Goal: Check status

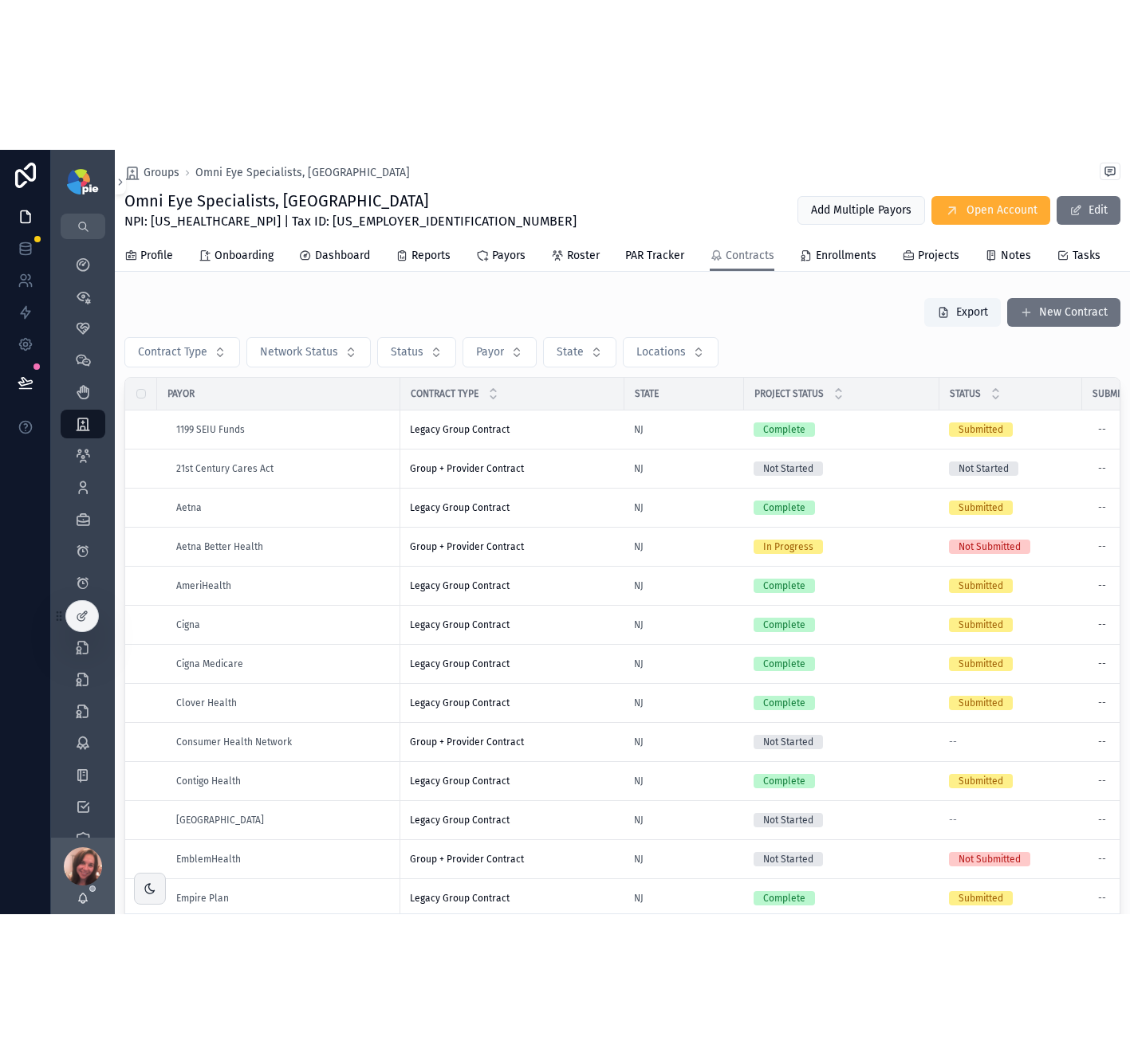
scroll to position [3, 0]
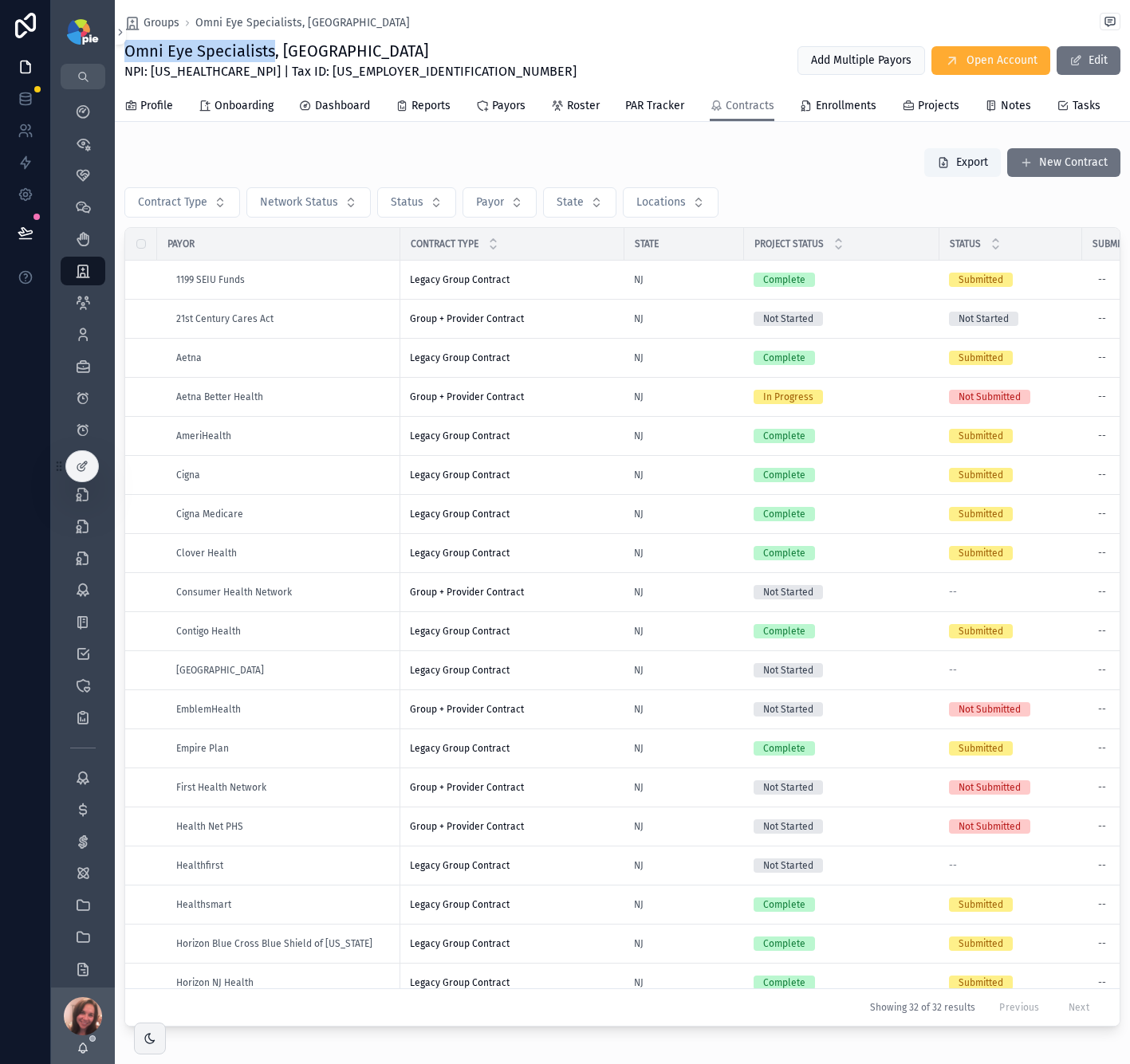
drag, startPoint x: 273, startPoint y: 51, endPoint x: 120, endPoint y: 51, distance: 153.0
click at [120, 51] on div "Groups Omni Eye Specialists, [GEOGRAPHIC_DATA] Omni Eye Specialists, [GEOGRAPHI…" at bounding box center [622, 61] width 1015 height 122
copy h1 "Omni Eye Specialists"
click at [330, 103] on span "Dashboard" at bounding box center [343, 105] width 55 height 16
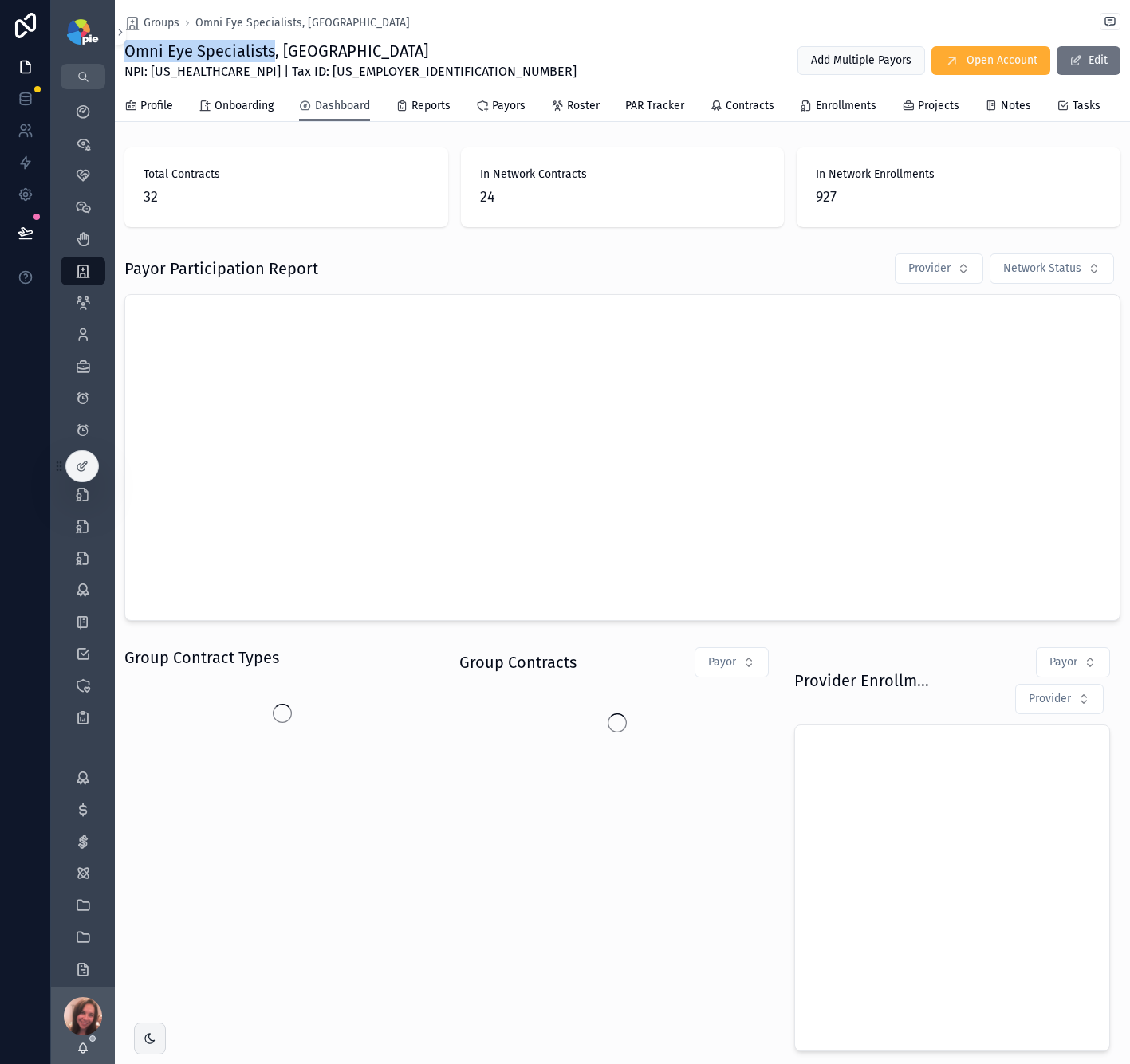
click at [328, 105] on span "Dashboard" at bounding box center [343, 105] width 55 height 16
click at [326, 108] on span "Dashboard" at bounding box center [343, 105] width 55 height 16
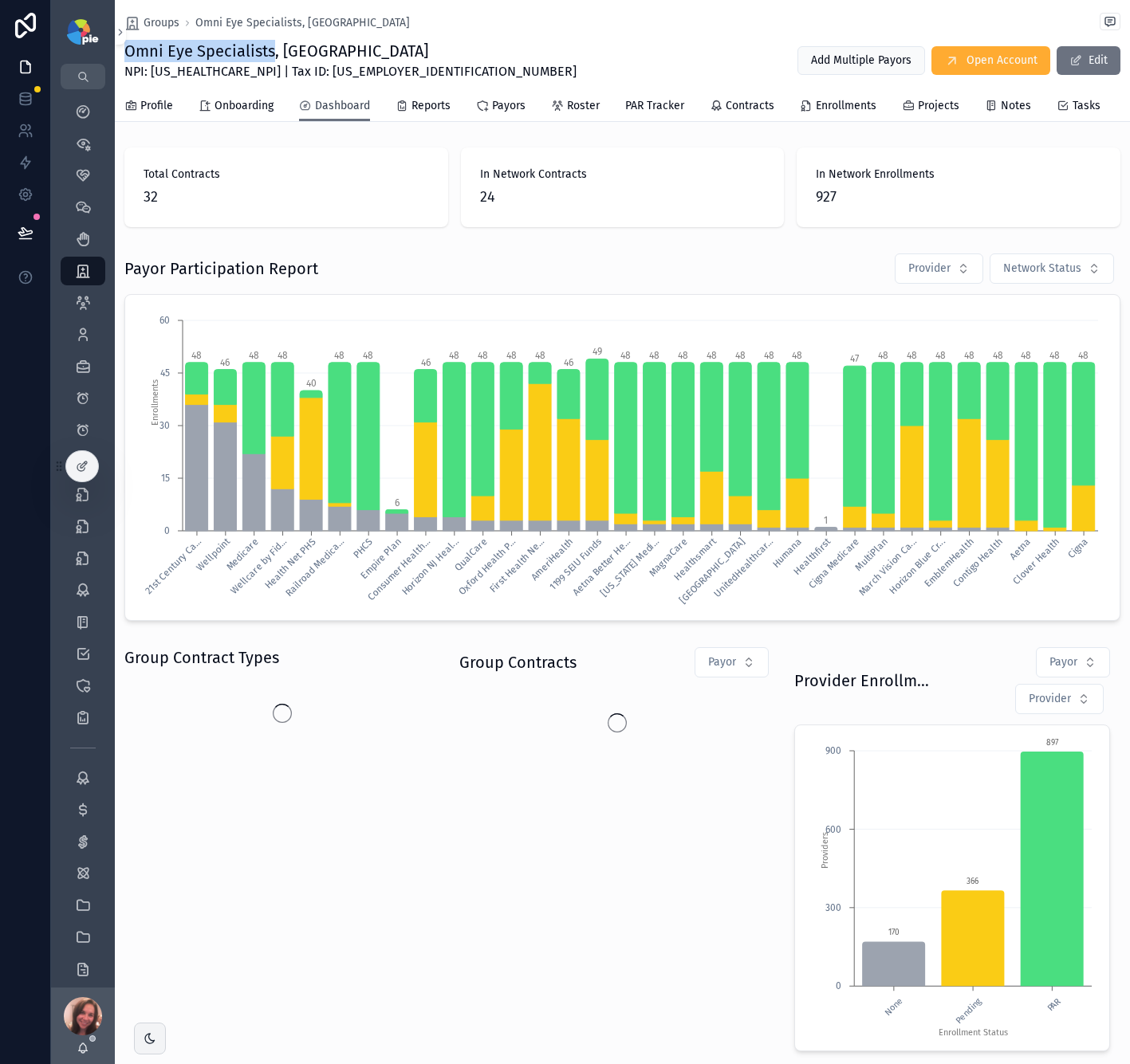
click at [326, 108] on span "Dashboard" at bounding box center [343, 105] width 55 height 16
click at [346, 106] on span "Dashboard" at bounding box center [343, 105] width 55 height 16
click at [1084, 283] on button "Network Status" at bounding box center [1052, 269] width 124 height 30
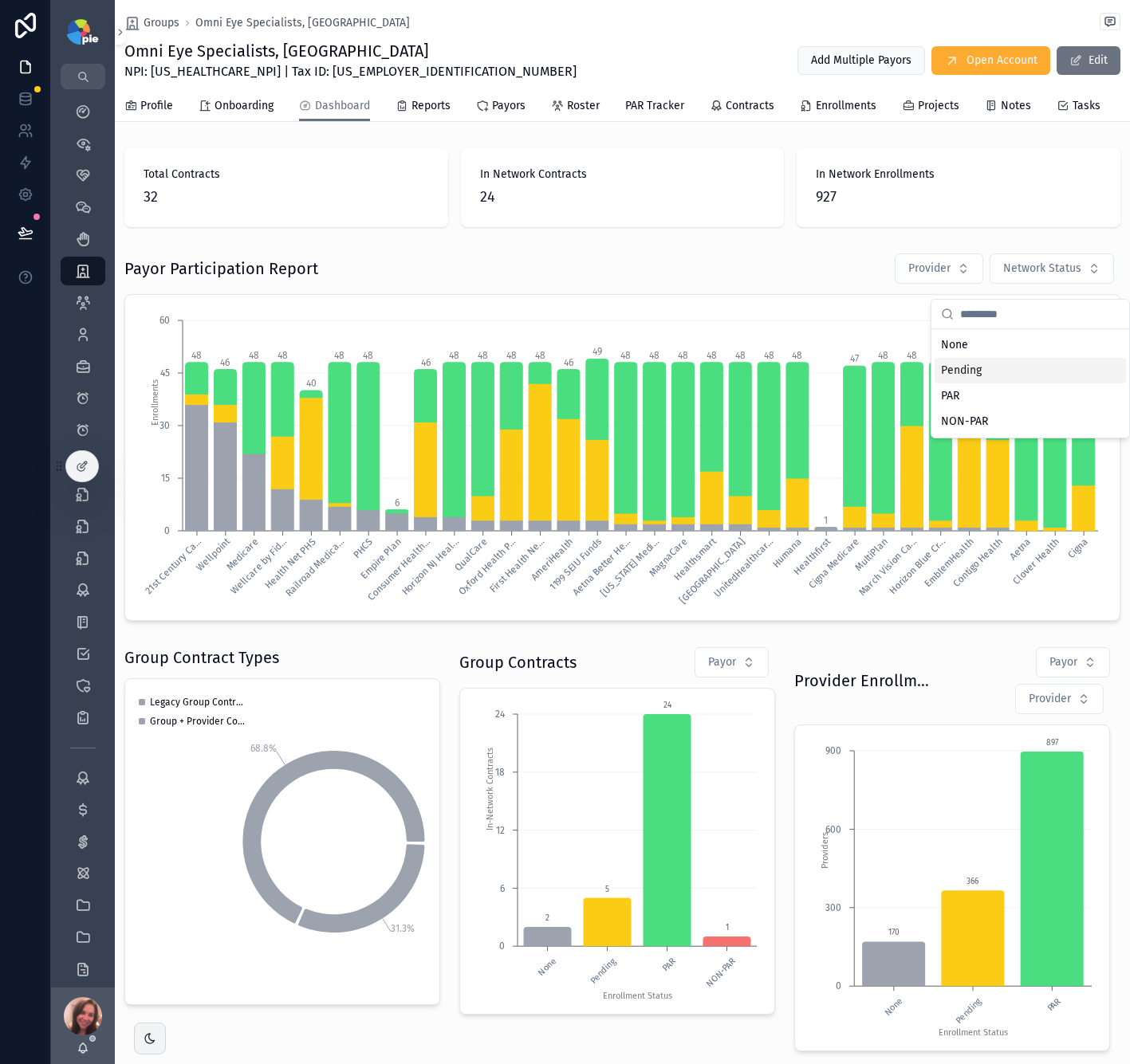
click at [1016, 366] on div "Pending" at bounding box center [1030, 370] width 191 height 26
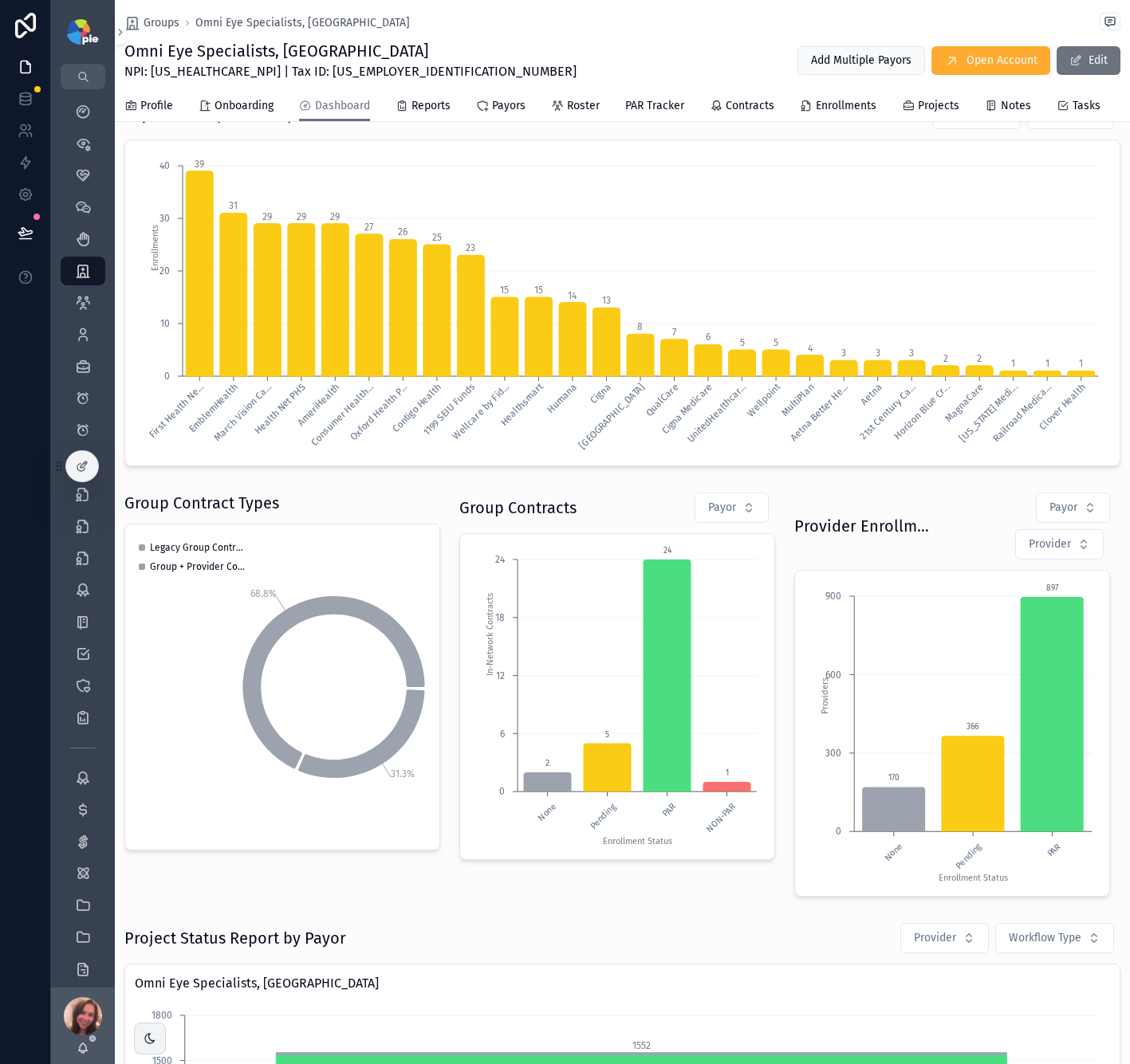
scroll to position [158, 0]
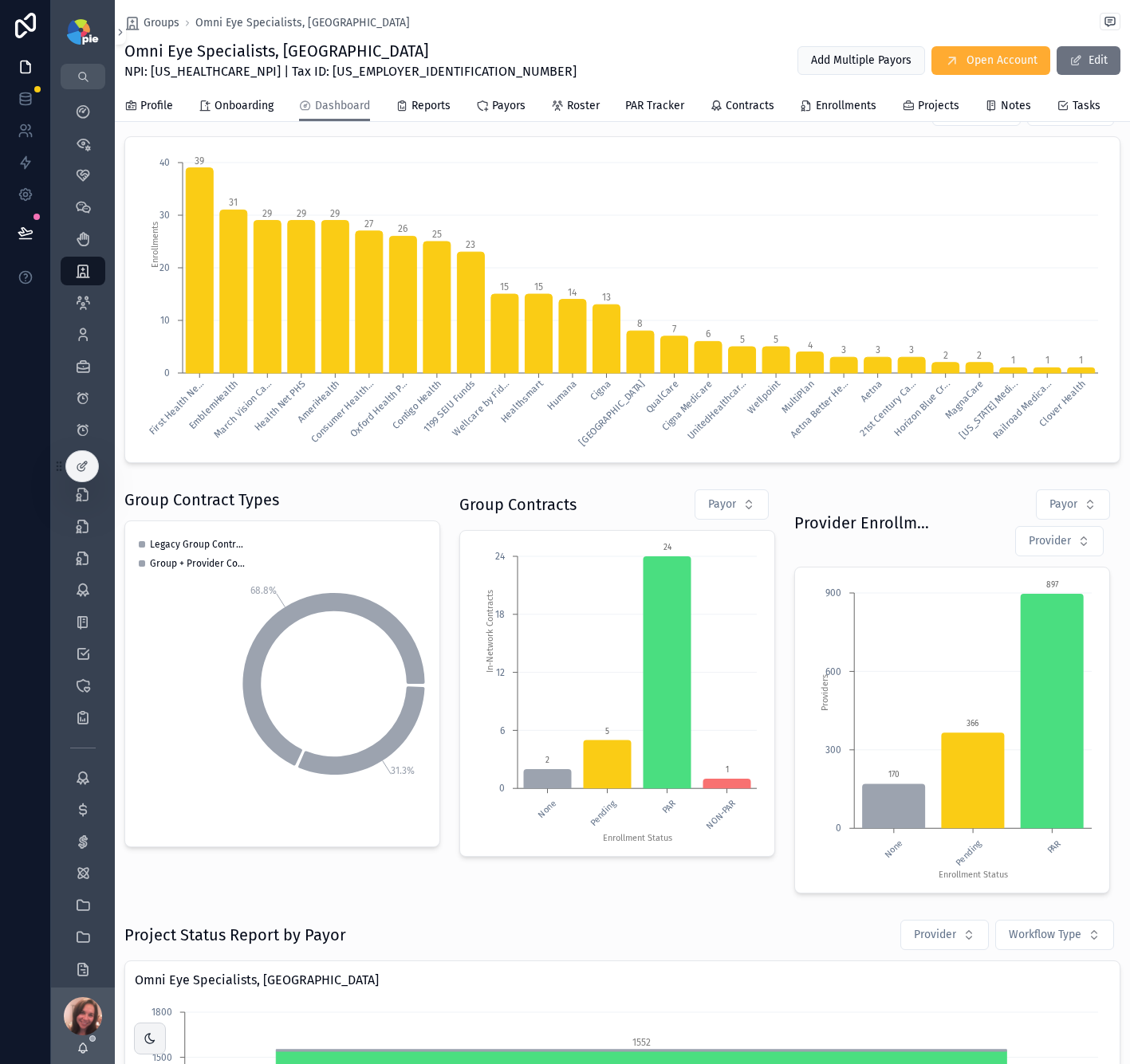
click at [240, 424] on tspan "March Vision Ca..." at bounding box center [242, 408] width 62 height 62
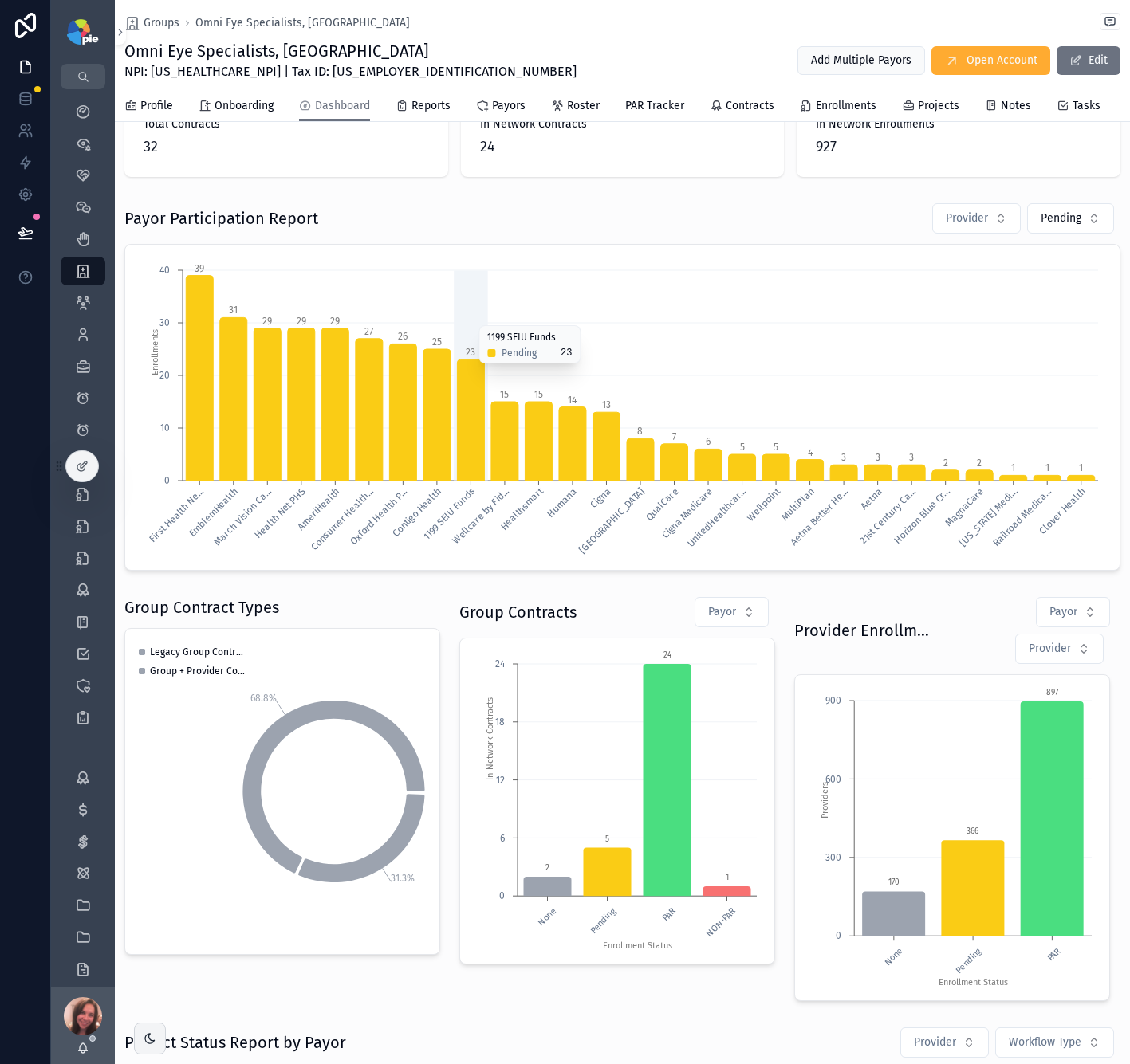
scroll to position [0, 0]
